Goal: Task Accomplishment & Management: Manage account settings

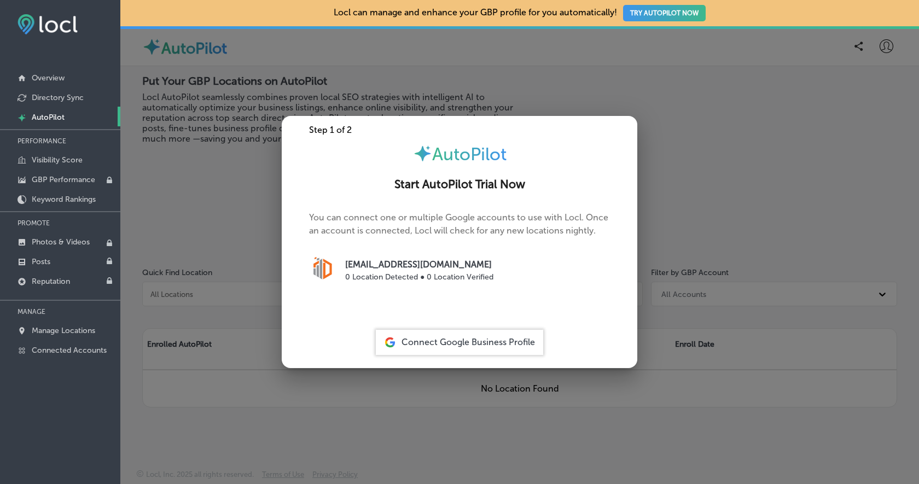
click at [884, 51] on div at bounding box center [459, 242] width 919 height 484
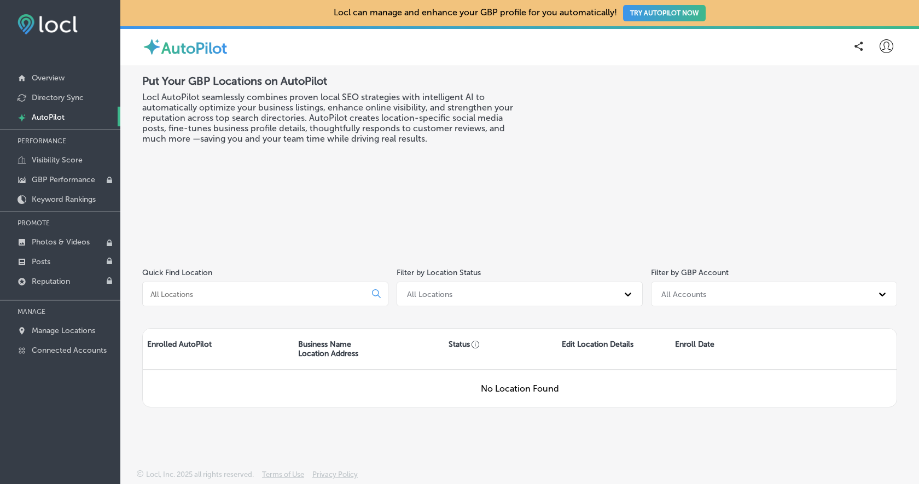
click at [884, 49] on icon at bounding box center [887, 46] width 14 height 14
click at [53, 329] on p "Manage Locations" at bounding box center [63, 330] width 63 height 9
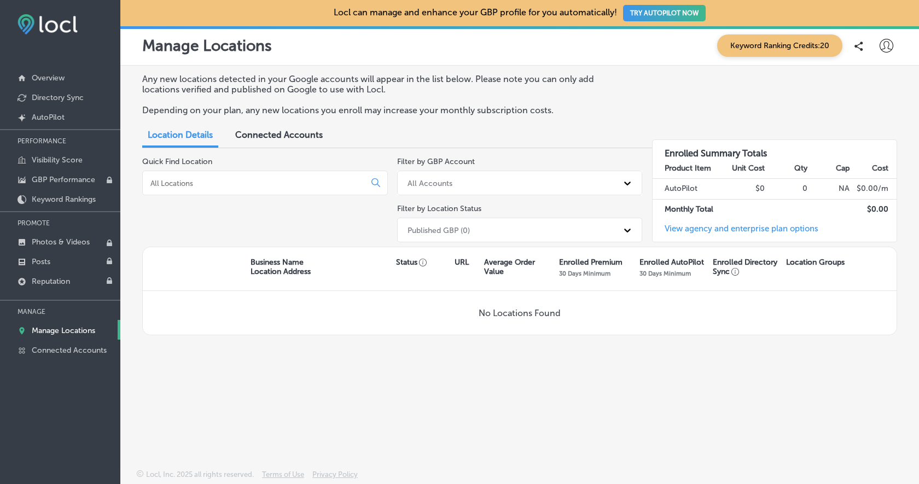
click at [289, 132] on span "Connected Accounts" at bounding box center [279, 135] width 88 height 10
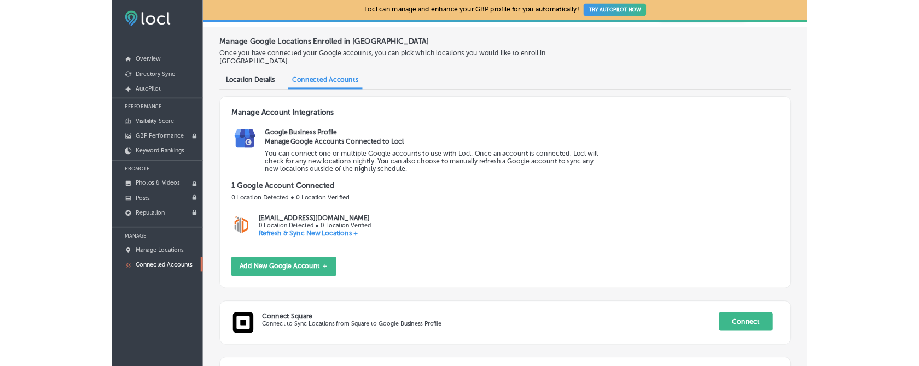
scroll to position [42, 0]
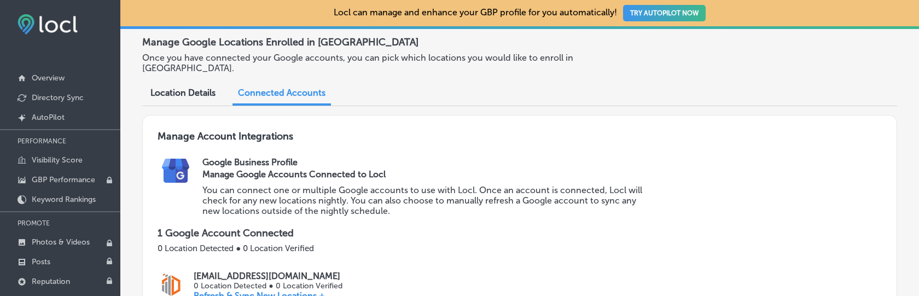
click at [184, 88] on span "Location Details" at bounding box center [182, 93] width 65 height 10
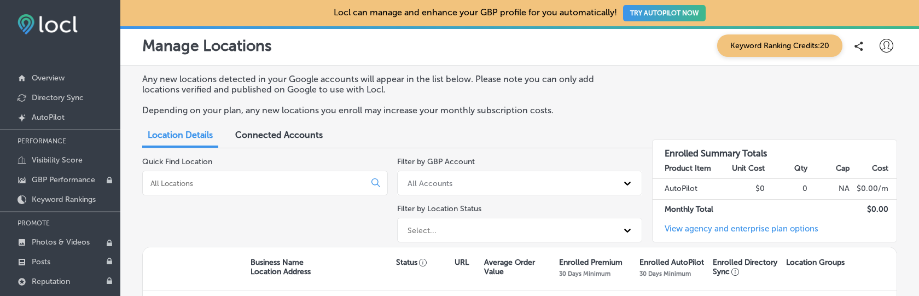
click at [278, 136] on span "Connected Accounts" at bounding box center [279, 135] width 88 height 10
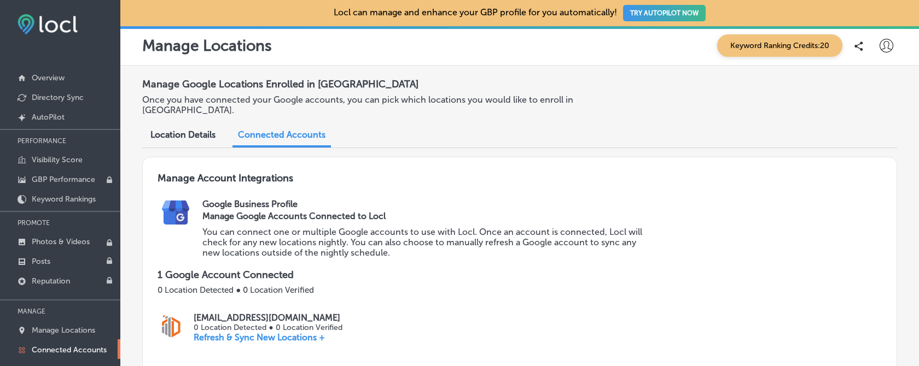
click at [253, 313] on p "[EMAIL_ADDRESS][DOMAIN_NAME]" at bounding box center [268, 318] width 148 height 10
copy p "digiconomy"
click at [893, 45] on div at bounding box center [886, 46] width 22 height 22
click at [853, 137] on p "Log Out" at bounding box center [862, 141] width 33 height 13
